Goal: Find specific page/section: Find specific page/section

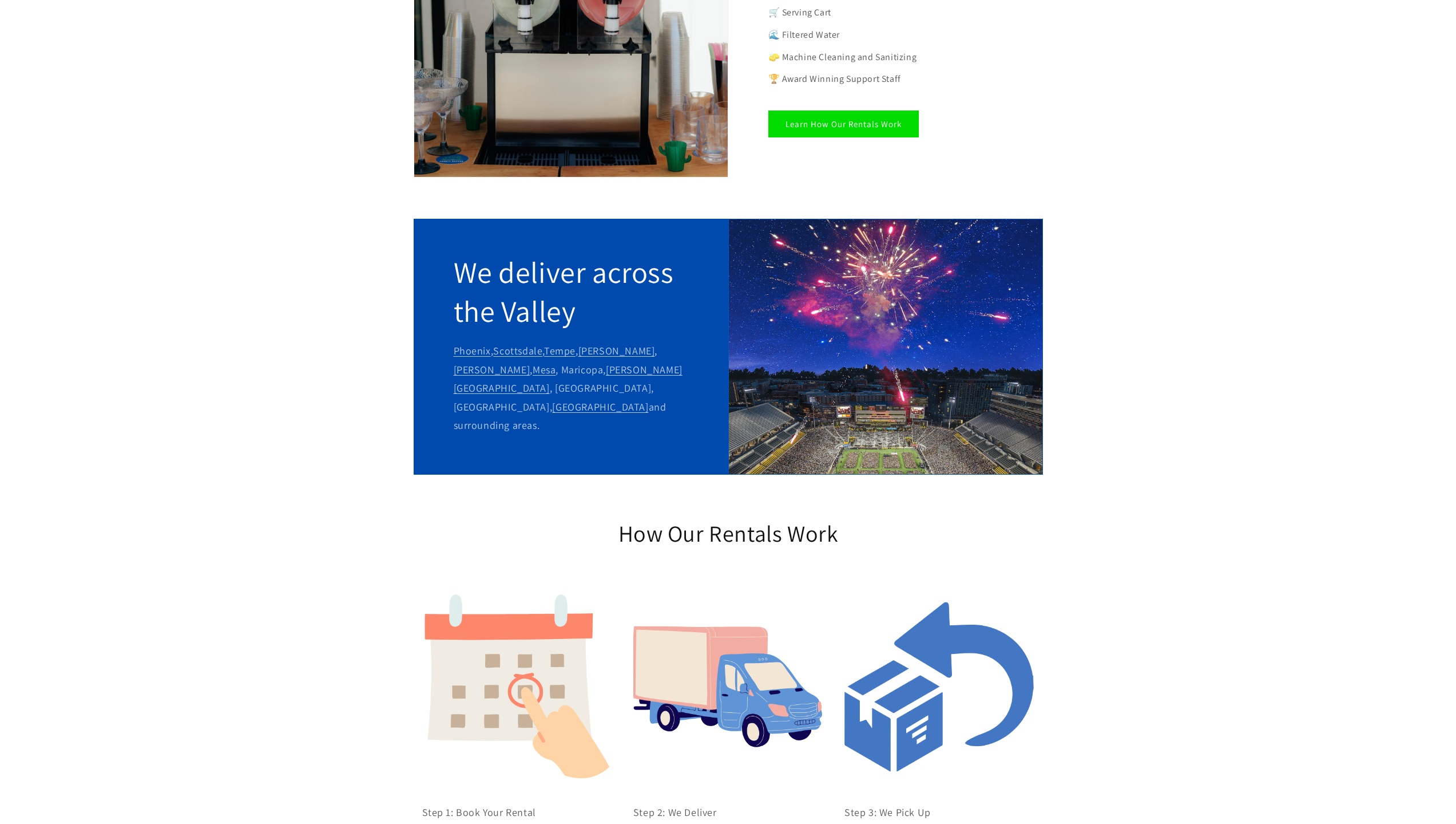
scroll to position [973, 0]
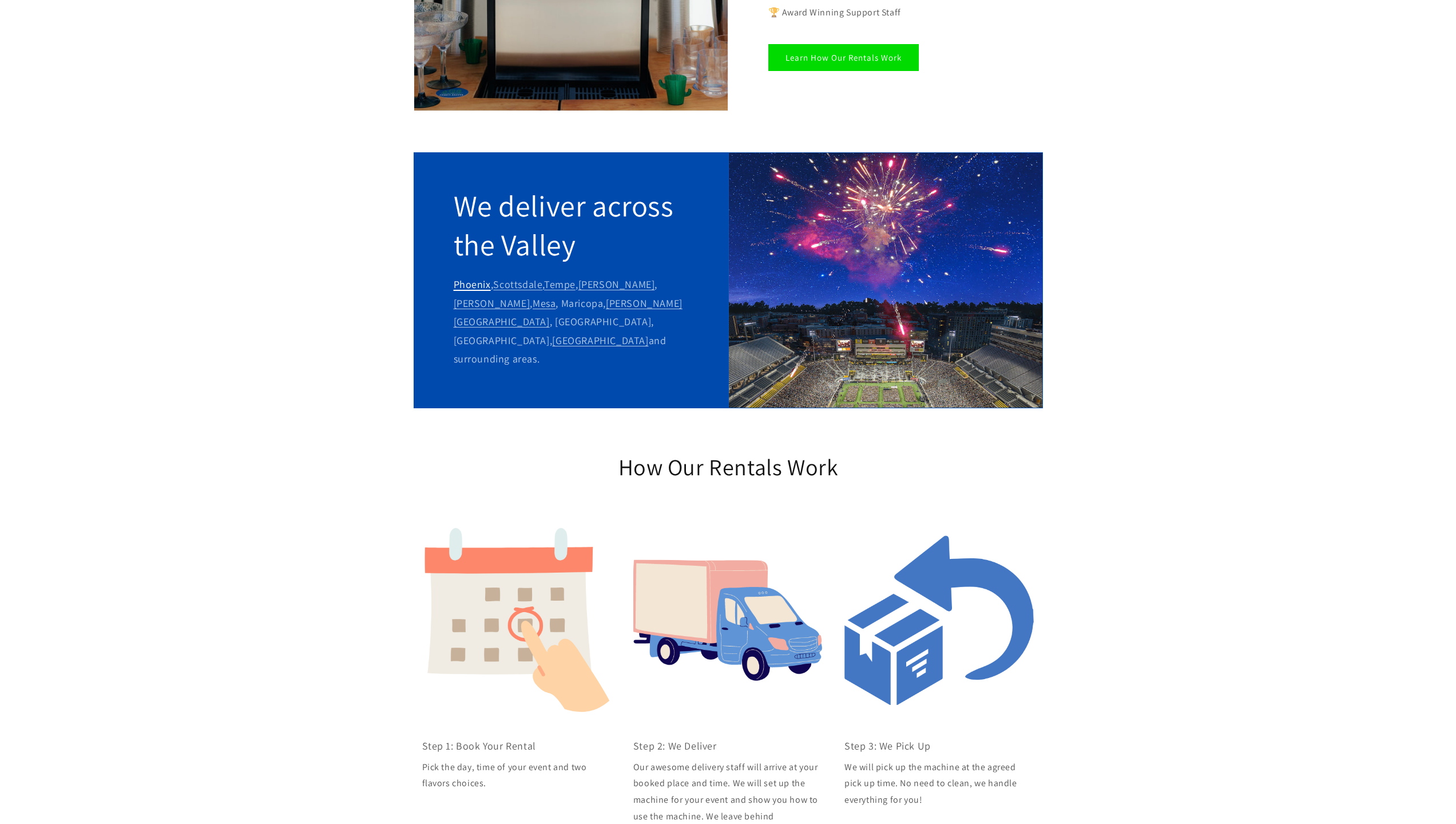
drag, startPoint x: 671, startPoint y: 310, endPoint x: 454, endPoint y: 265, distance: 221.6
click at [454, 276] on p "[GEOGRAPHIC_DATA] , [GEOGRAPHIC_DATA] , [GEOGRAPHIC_DATA] , [GEOGRAPHIC_DATA] ,…" at bounding box center [571, 322] width 234 height 93
copy p "[GEOGRAPHIC_DATA] , [GEOGRAPHIC_DATA] , [GEOGRAPHIC_DATA] , [GEOGRAPHIC_DATA] ,…"
